Goal: Information Seeking & Learning: Check status

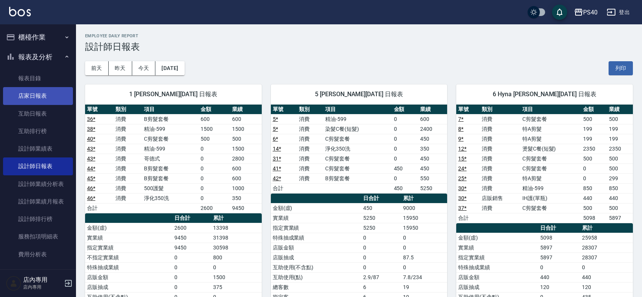
click at [24, 95] on link "店家日報表" at bounding box center [38, 95] width 70 height 17
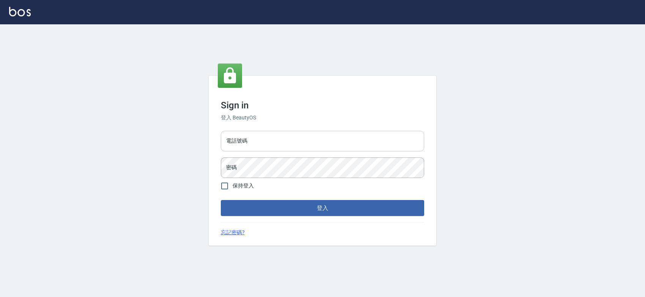
click at [303, 135] on input "電話號碼" at bounding box center [323, 141] width 204 height 21
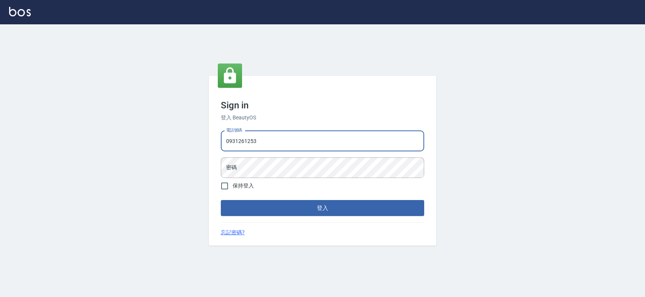
click at [275, 135] on input "0931261253" at bounding box center [323, 141] width 204 height 21
type input "0963001110"
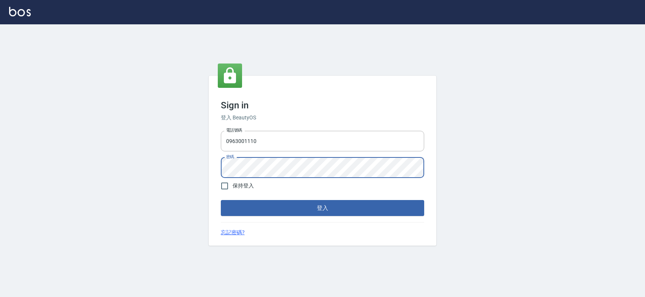
click at [221, 200] on button "登入" at bounding box center [323, 208] width 204 height 16
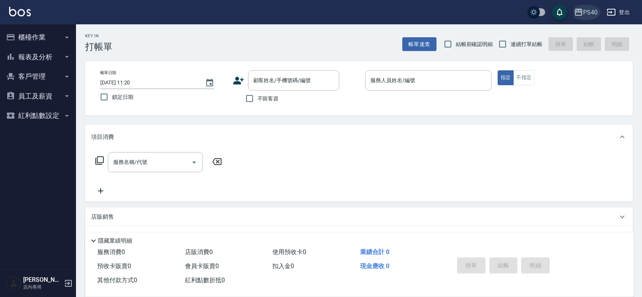
click at [588, 12] on div "PS40" at bounding box center [590, 12] width 14 height 9
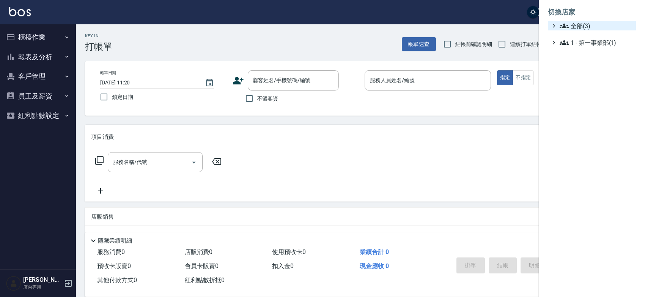
click at [587, 26] on span "全部(3)" at bounding box center [596, 25] width 73 height 9
click at [587, 39] on span "AT17" at bounding box center [596, 34] width 74 height 9
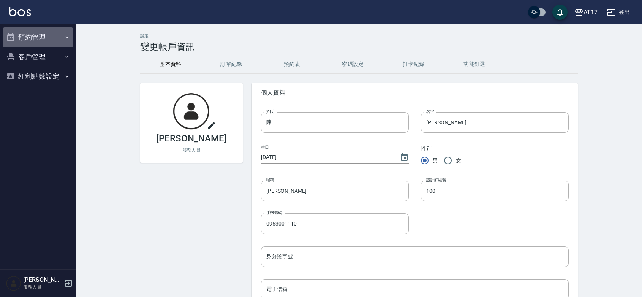
click at [44, 40] on button "預約管理" at bounding box center [38, 37] width 70 height 20
click at [585, 14] on div "AT17" at bounding box center [590, 12] width 14 height 9
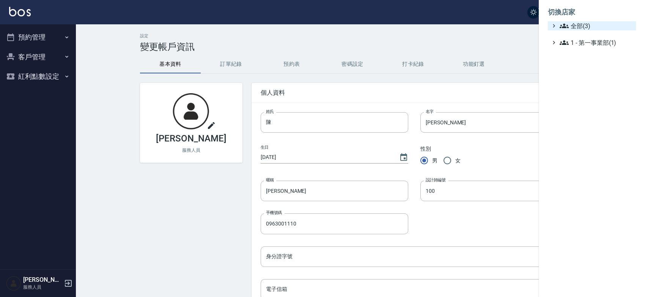
click at [590, 25] on span "全部(3)" at bounding box center [596, 25] width 73 height 9
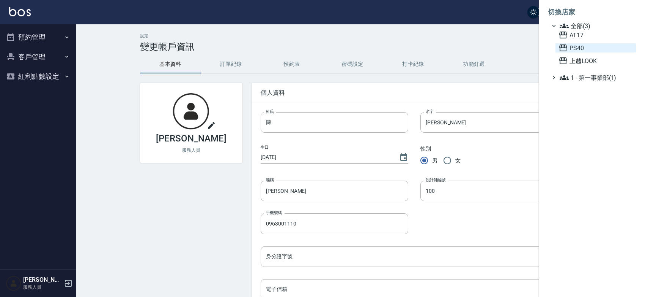
click at [590, 52] on span "PS40" at bounding box center [596, 47] width 74 height 9
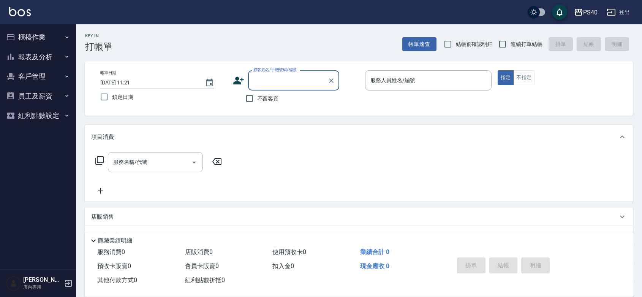
click at [50, 64] on button "報表及分析" at bounding box center [38, 57] width 70 height 20
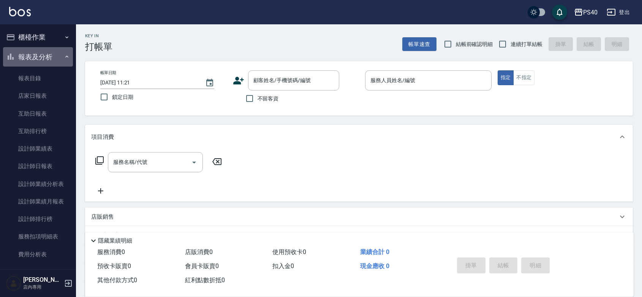
click at [50, 64] on button "報表及分析" at bounding box center [38, 57] width 70 height 20
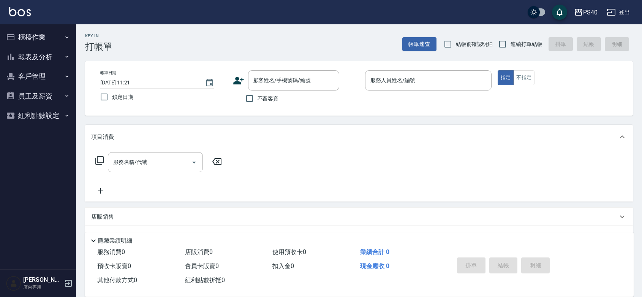
click at [44, 93] on button "員工及薪資" at bounding box center [38, 96] width 70 height 20
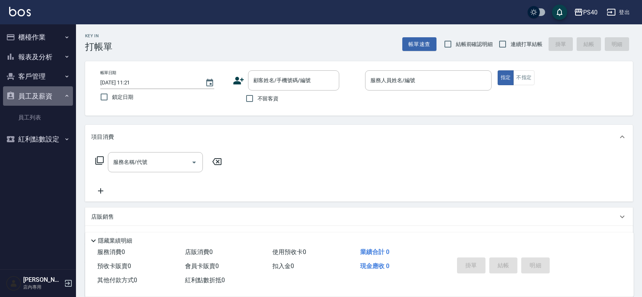
click at [44, 93] on button "員工及薪資" at bounding box center [38, 96] width 70 height 20
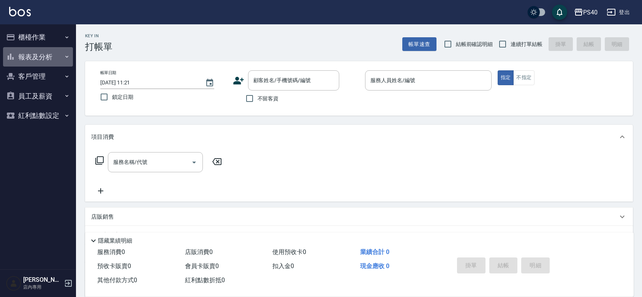
click at [40, 59] on button "報表及分析" at bounding box center [38, 57] width 70 height 20
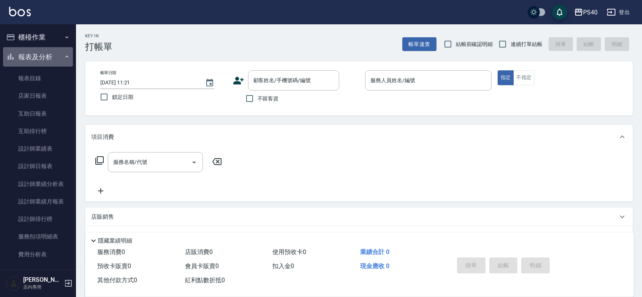
click at [42, 54] on button "報表及分析" at bounding box center [38, 57] width 70 height 20
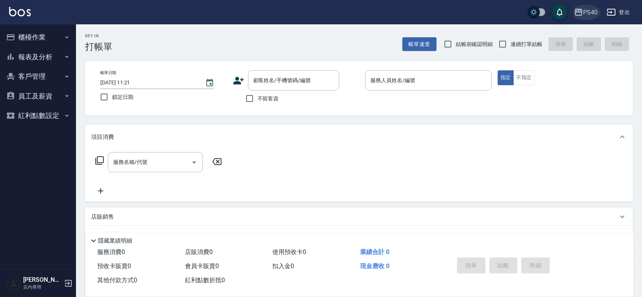
click at [592, 16] on div "PS40" at bounding box center [590, 12] width 14 height 9
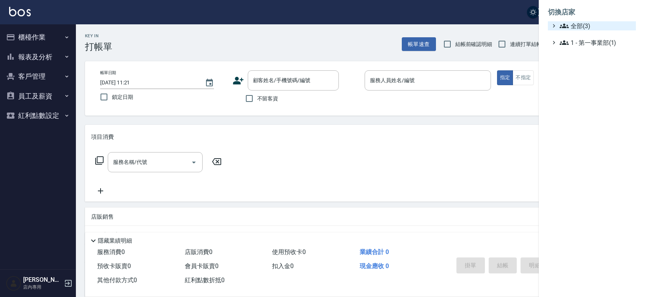
click at [597, 23] on span "全部(3)" at bounding box center [596, 25] width 73 height 9
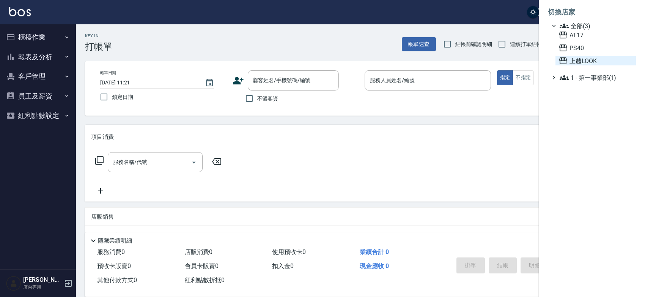
click at [587, 65] on span "上越LOOK" at bounding box center [596, 60] width 74 height 9
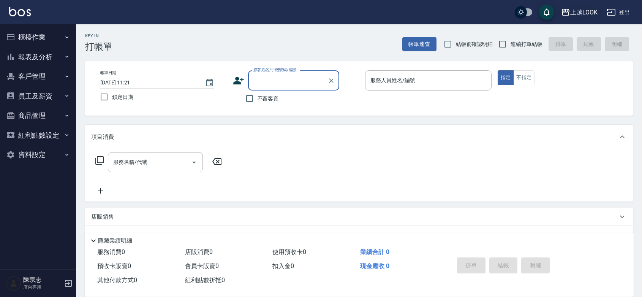
click at [574, 10] on div "上越LOOK" at bounding box center [583, 12] width 27 height 9
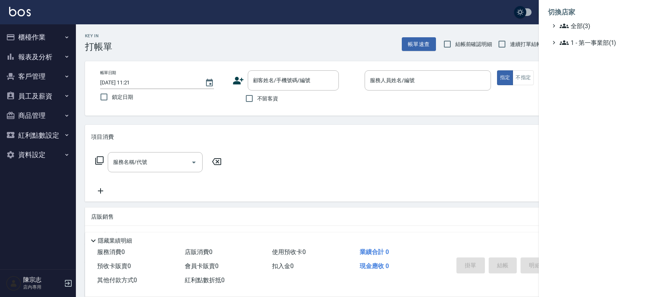
click at [483, 12] on div at bounding box center [322, 148] width 645 height 297
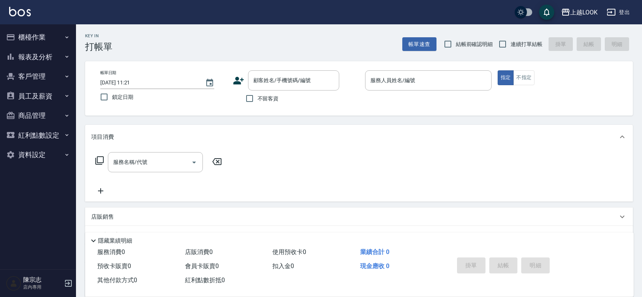
click at [33, 62] on button "報表及分析" at bounding box center [38, 57] width 70 height 20
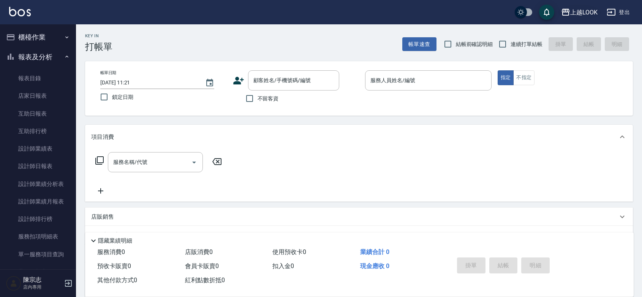
click at [589, 13] on div "上越LOOK" at bounding box center [583, 12] width 27 height 9
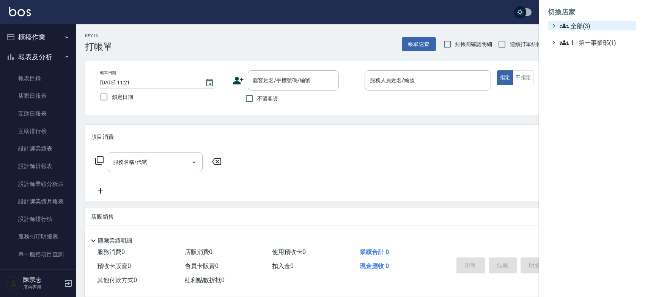
click at [584, 25] on span "全部(3)" at bounding box center [596, 25] width 73 height 9
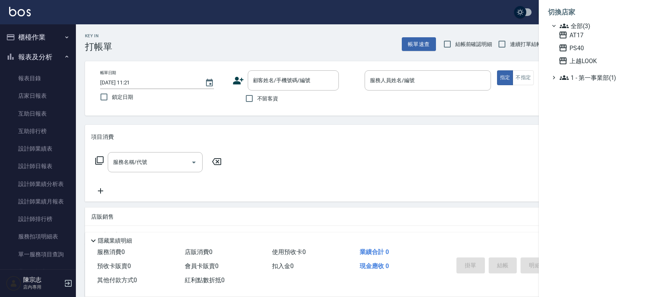
click at [474, 4] on div at bounding box center [322, 148] width 645 height 297
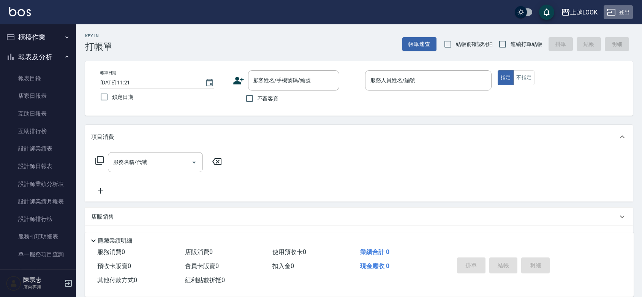
click at [610, 11] on icon "button" at bounding box center [610, 12] width 9 height 9
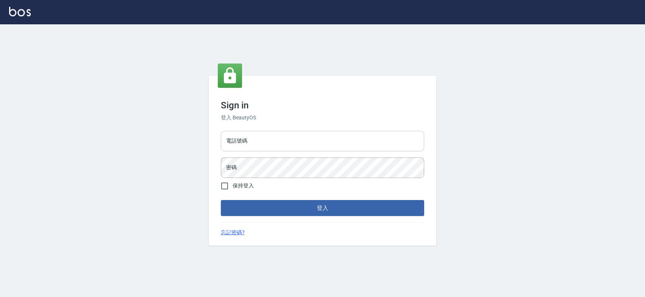
click at [354, 135] on input "電話號碼" at bounding box center [323, 141] width 204 height 21
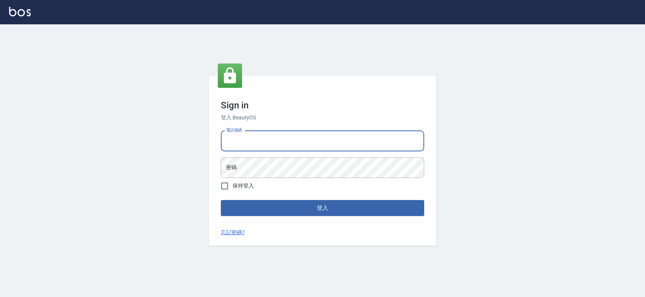
type input "0931261253"
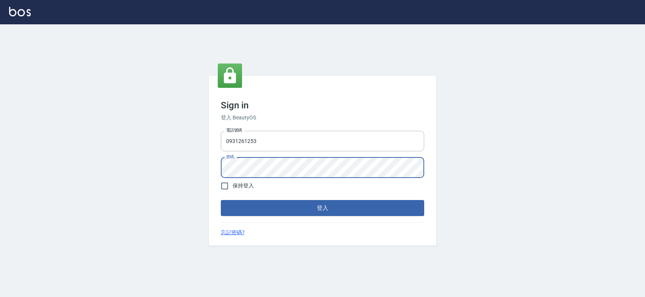
click at [221, 200] on button "登入" at bounding box center [323, 208] width 204 height 16
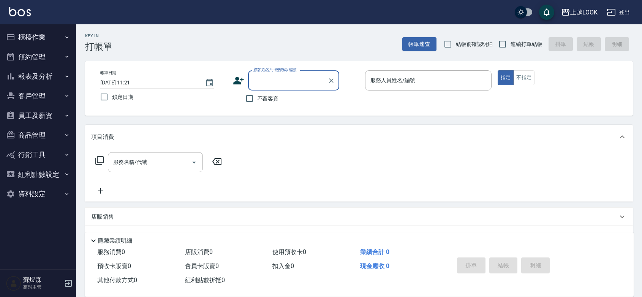
click at [61, 78] on button "報表及分析" at bounding box center [38, 76] width 70 height 20
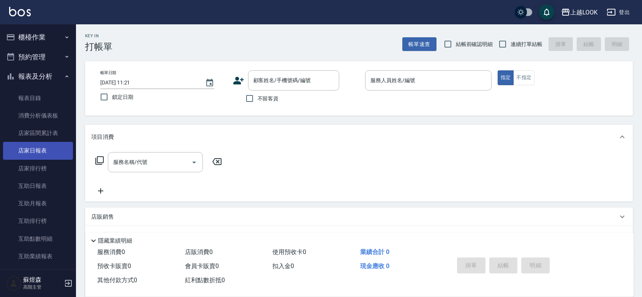
click at [33, 155] on link "店家日報表" at bounding box center [38, 150] width 70 height 17
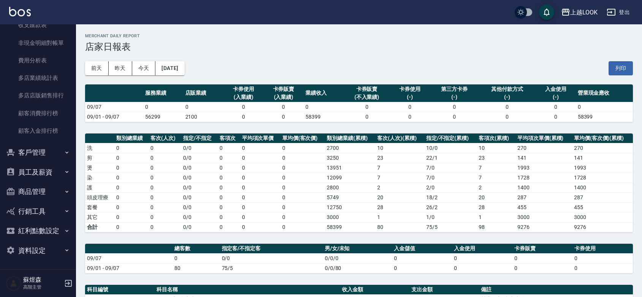
scroll to position [699, 0]
click at [39, 162] on button "員工及薪資" at bounding box center [38, 172] width 70 height 20
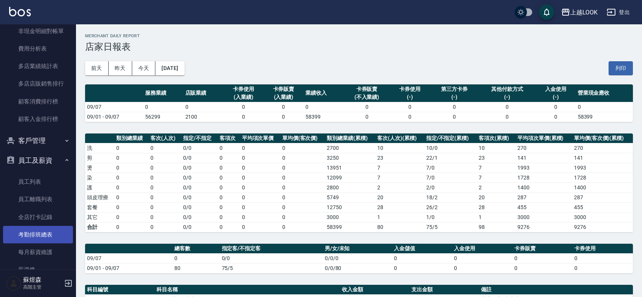
scroll to position [809, 0]
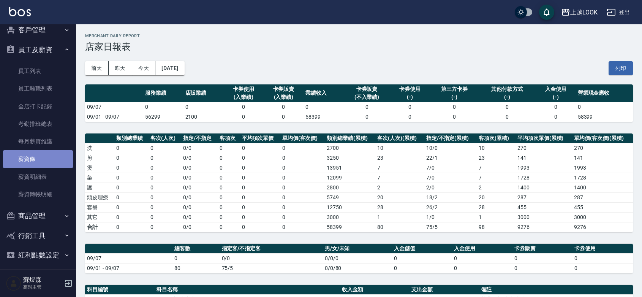
click at [38, 159] on link "薪資條" at bounding box center [38, 158] width 70 height 17
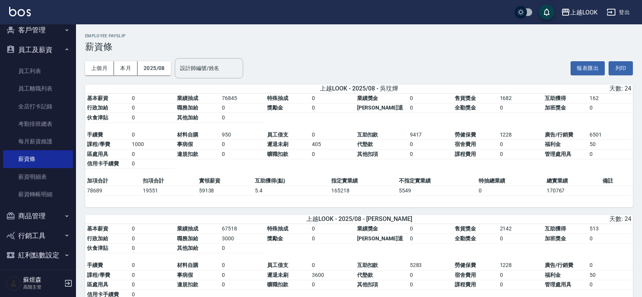
click at [621, 10] on button "登出" at bounding box center [617, 12] width 29 height 14
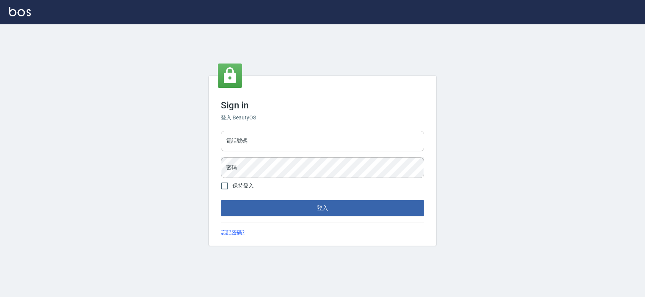
drag, startPoint x: 0, startPoint y: 0, endPoint x: 289, endPoint y: 135, distance: 319.3
click at [289, 135] on input "電話號碼" at bounding box center [323, 141] width 204 height 21
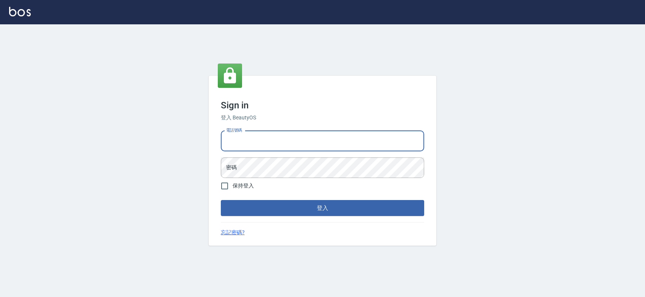
type input "0427061917"
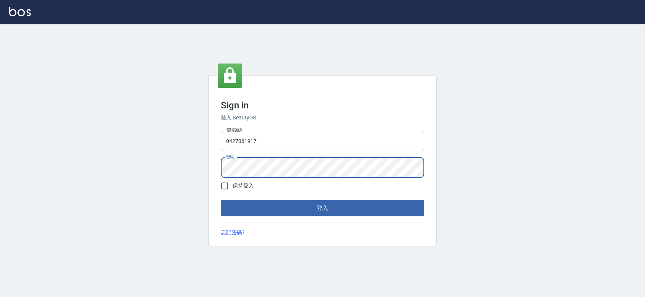
click at [221, 200] on button "登入" at bounding box center [323, 208] width 204 height 16
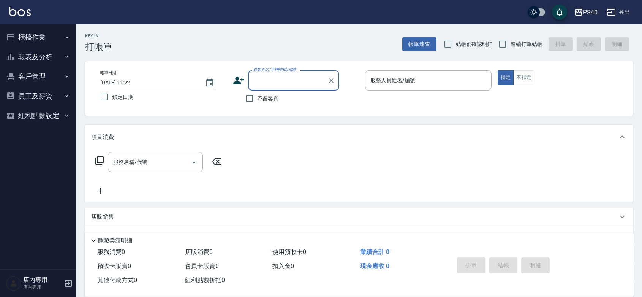
click at [35, 107] on button "紅利點數設定" at bounding box center [38, 116] width 70 height 20
click at [46, 97] on button "員工及薪資" at bounding box center [38, 96] width 70 height 20
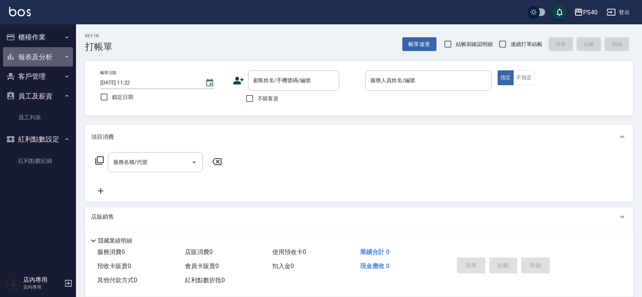
click at [35, 54] on button "報表及分析" at bounding box center [38, 57] width 70 height 20
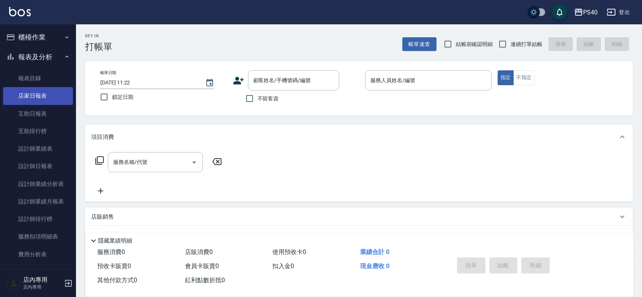
click at [35, 96] on link "店家日報表" at bounding box center [38, 95] width 70 height 17
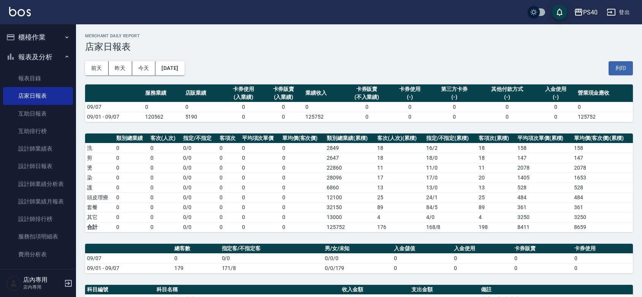
scroll to position [124, 0]
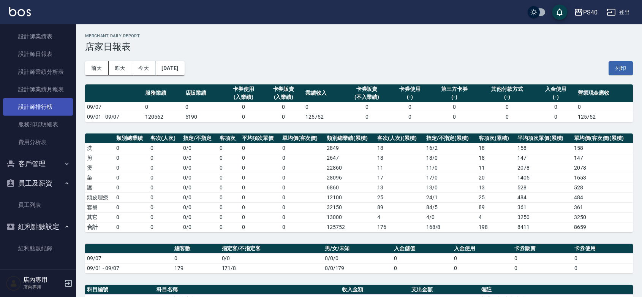
click at [38, 98] on link "設計師排行榜" at bounding box center [38, 106] width 70 height 17
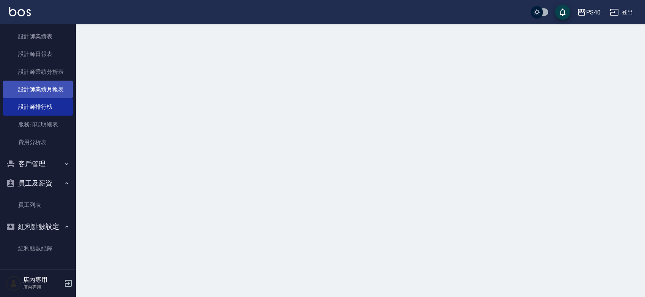
click at [43, 81] on link "設計師業績月報表" at bounding box center [38, 88] width 70 height 17
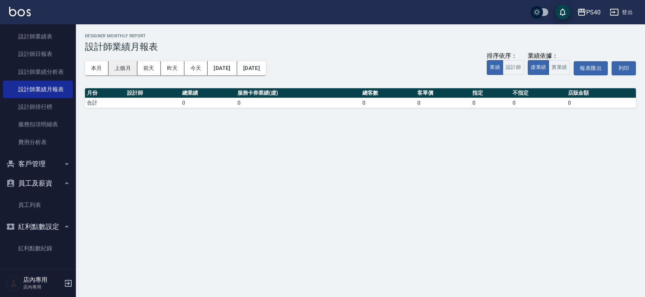
click at [125, 66] on button "上個月" at bounding box center [123, 68] width 29 height 14
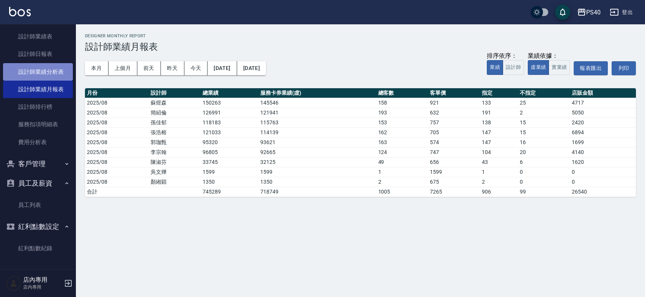
click at [58, 63] on link "設計師業績分析表" at bounding box center [38, 71] width 70 height 17
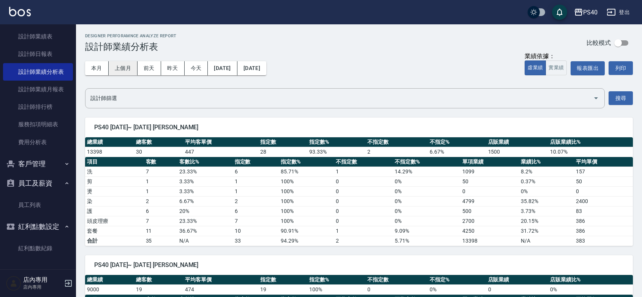
click at [126, 73] on button "上個月" at bounding box center [123, 68] width 29 height 14
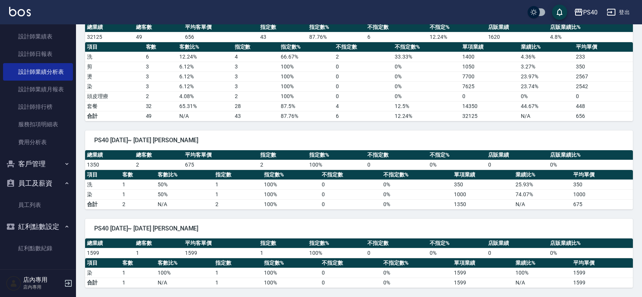
scroll to position [1006, 0]
